Goal: Information Seeking & Learning: Learn about a topic

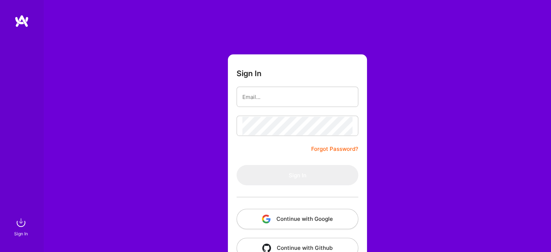
click at [297, 218] on button "Continue with Google" at bounding box center [297, 219] width 122 height 20
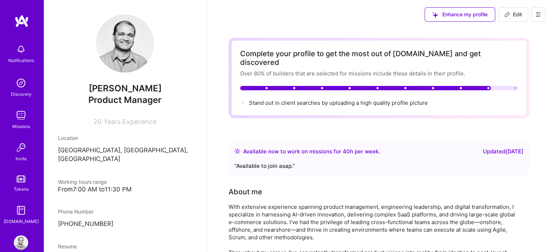
click at [17, 113] on img at bounding box center [21, 115] width 14 height 14
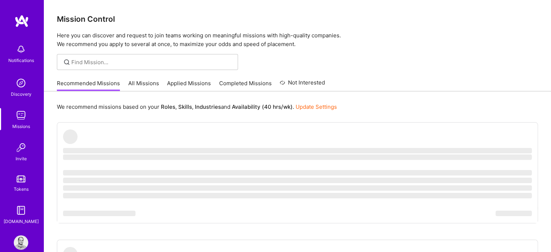
click at [146, 81] on link "All Missions" at bounding box center [143, 85] width 31 height 12
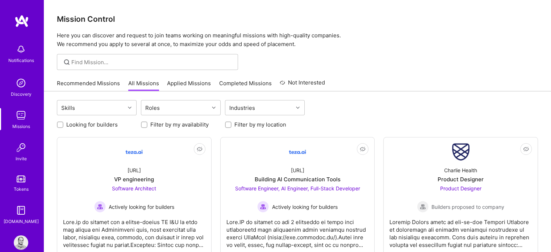
click at [59, 126] on input "Looking for builders" at bounding box center [60, 124] width 5 height 5
checkbox input "true"
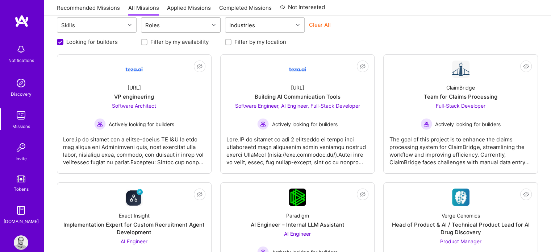
scroll to position [109, 0]
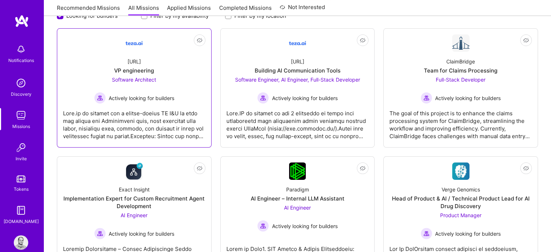
click at [131, 77] on span "Software Architect" at bounding box center [134, 79] width 44 height 6
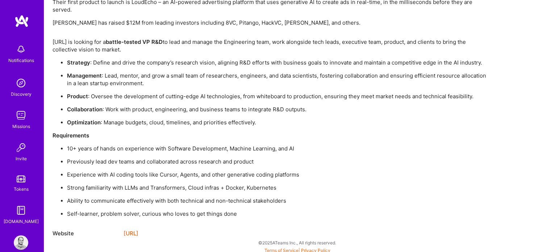
scroll to position [573, 0]
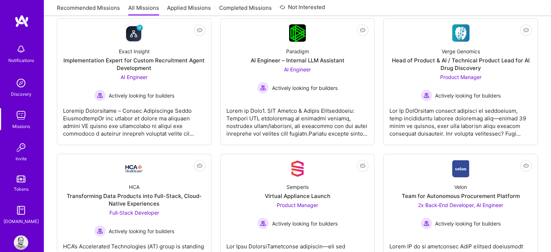
scroll to position [253, 0]
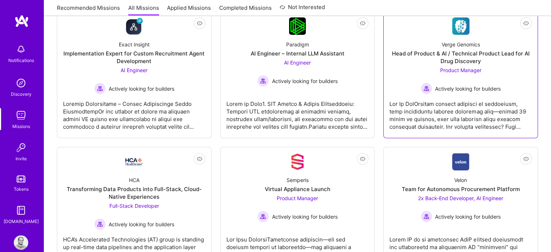
click at [406, 50] on div "Head of Product & AI / Technical Product Lead for AI Drug Discovery" at bounding box center [460, 57] width 142 height 15
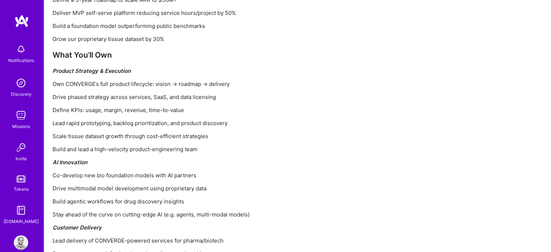
scroll to position [724, 0]
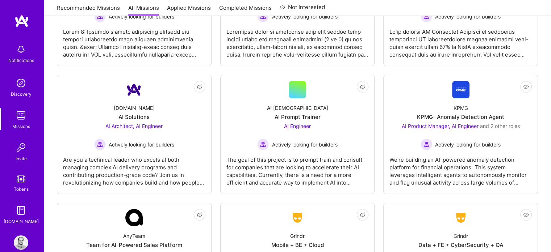
scroll to position [253, 0]
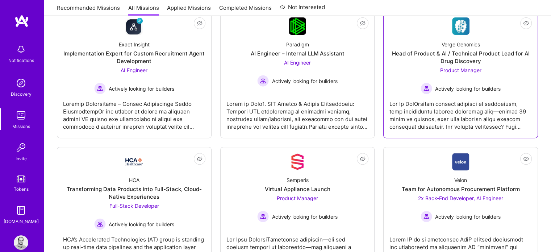
click at [426, 51] on div "Head of Product & AI / Technical Product Lead for AI Drug Discovery" at bounding box center [460, 57] width 142 height 15
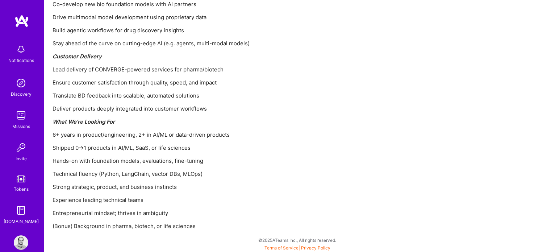
scroll to position [894, 0]
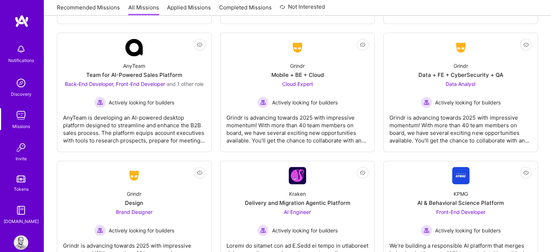
scroll to position [253, 0]
